Goal: Browse casually

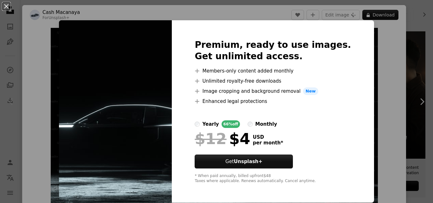
scroll to position [0, 0]
click at [226, 44] on h2 "Premium, ready to use images. Get unlimited access." at bounding box center [273, 50] width 156 height 23
click at [172, 45] on img at bounding box center [115, 111] width 113 height 183
drag, startPoint x: 371, startPoint y: 56, endPoint x: 410, endPoint y: 93, distance: 53.6
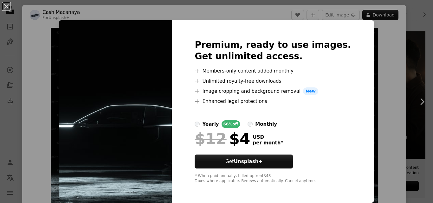
click at [375, 58] on div "An X shape Premium, ready to use images. Get unlimited access. A plus sign Memb…" at bounding box center [216, 101] width 433 height 203
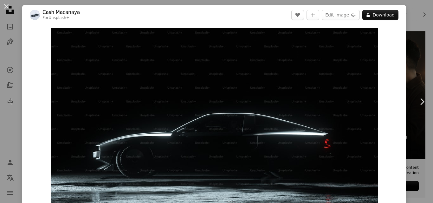
click at [411, 95] on link "Chevron right" at bounding box center [422, 101] width 22 height 61
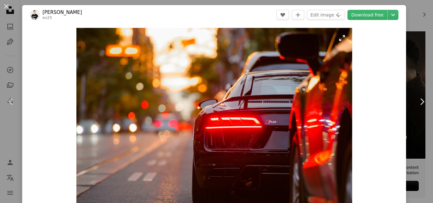
drag, startPoint x: 210, startPoint y: 67, endPoint x: 349, endPoint y: 36, distance: 141.8
click at [349, 36] on img "Zoom in on this image" at bounding box center [214, 120] width 276 height 184
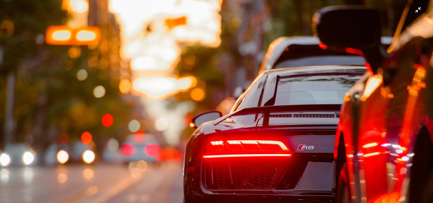
scroll to position [40, 0]
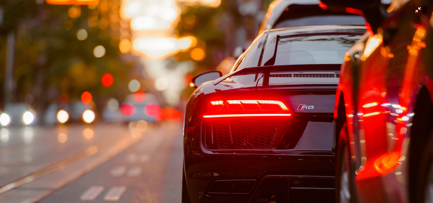
click at [218, 94] on img "Zoom out on this image" at bounding box center [217, 104] width 434 height 290
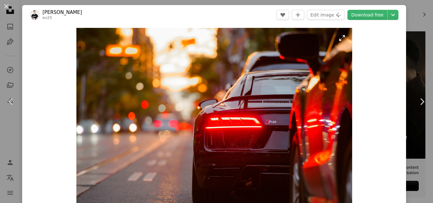
scroll to position [9, 0]
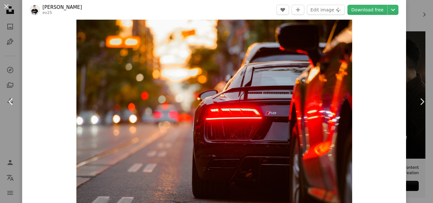
click at [9, 99] on icon "Chevron left" at bounding box center [11, 102] width 10 height 10
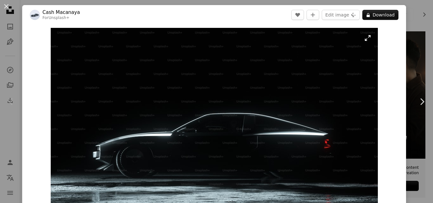
click at [368, 43] on img "Zoom in on this image" at bounding box center [214, 120] width 327 height 184
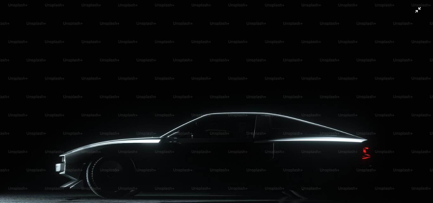
scroll to position [18, 0]
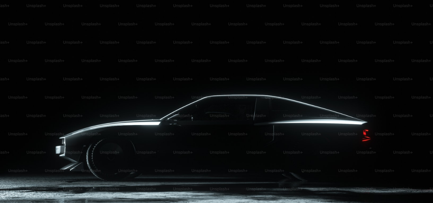
click at [412, 13] on img "Zoom out on this image" at bounding box center [217, 104] width 434 height 244
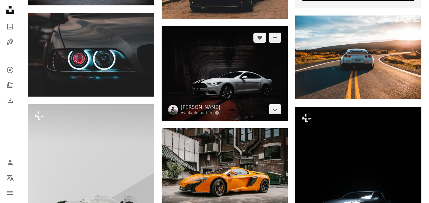
scroll to position [317, 0]
